Goal: Information Seeking & Learning: Learn about a topic

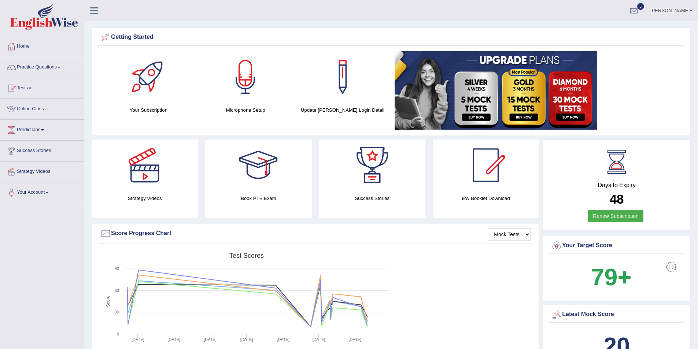
drag, startPoint x: 0, startPoint y: 0, endPoint x: 37, endPoint y: 69, distance: 78.1
click at [37, 67] on link "Practice Questions" at bounding box center [42, 66] width 84 height 18
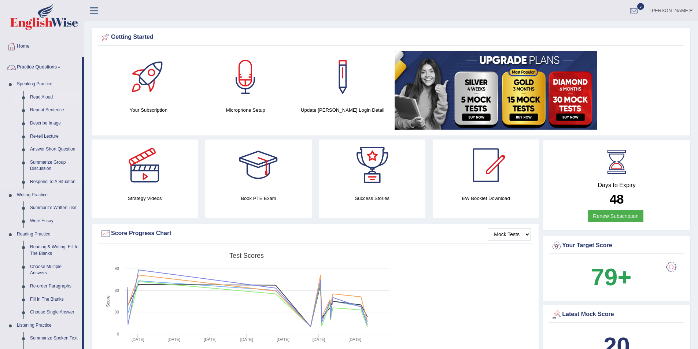
click at [45, 100] on link "Read Aloud" at bounding box center [54, 97] width 55 height 13
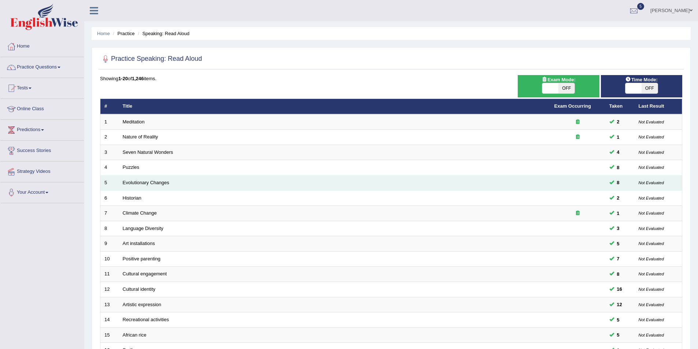
drag, startPoint x: 125, startPoint y: 166, endPoint x: 140, endPoint y: 177, distance: 18.8
click at [125, 166] on link "Puzzles" at bounding box center [131, 167] width 17 height 5
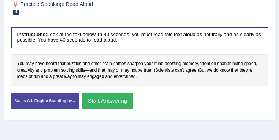
scroll to position [147, 0]
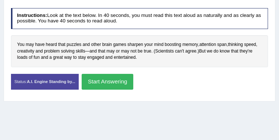
click at [133, 81] on button "Start Answering" at bounding box center [108, 82] width 52 height 16
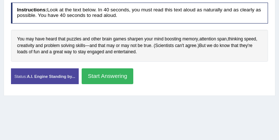
scroll to position [141, 0]
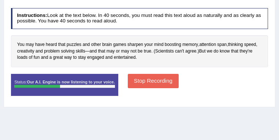
drag, startPoint x: 180, startPoint y: 77, endPoint x: 177, endPoint y: 81, distance: 4.3
click at [178, 81] on button "Stop Recording" at bounding box center [153, 81] width 51 height 14
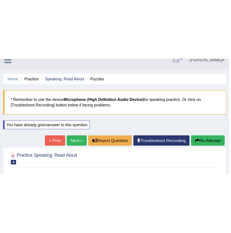
scroll to position [9, 0]
